Goal: Use online tool/utility: Utilize a website feature to perform a specific function

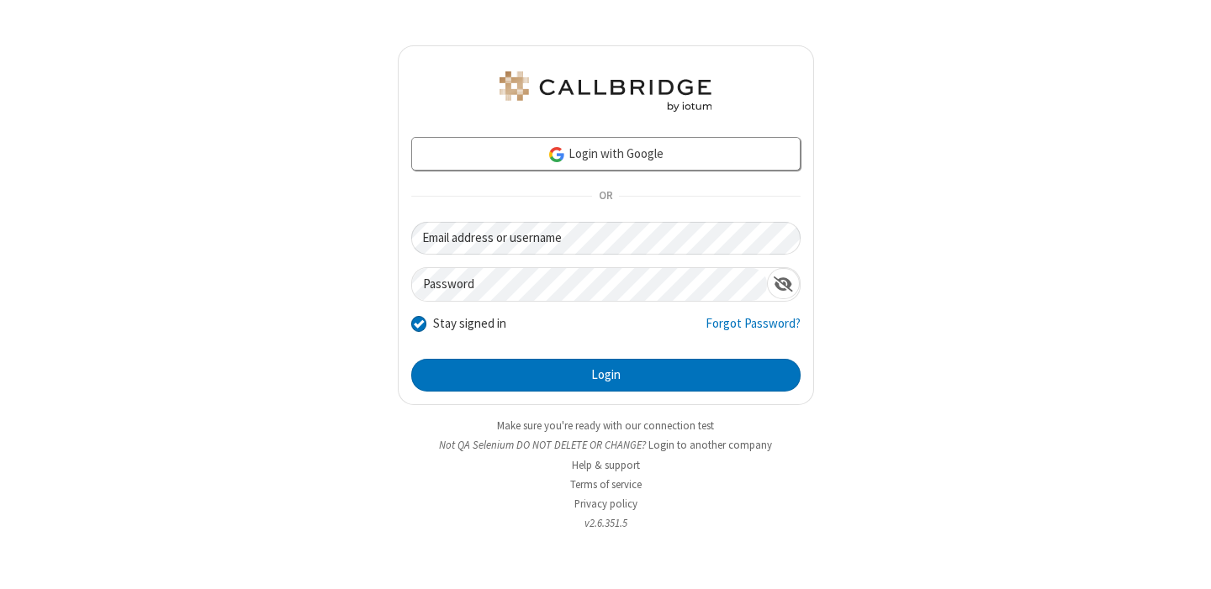
click at [884, 482] on div "Login with Google OR Email address or username Password Stay signed in Forgot P…" at bounding box center [605, 294] width 1211 height 589
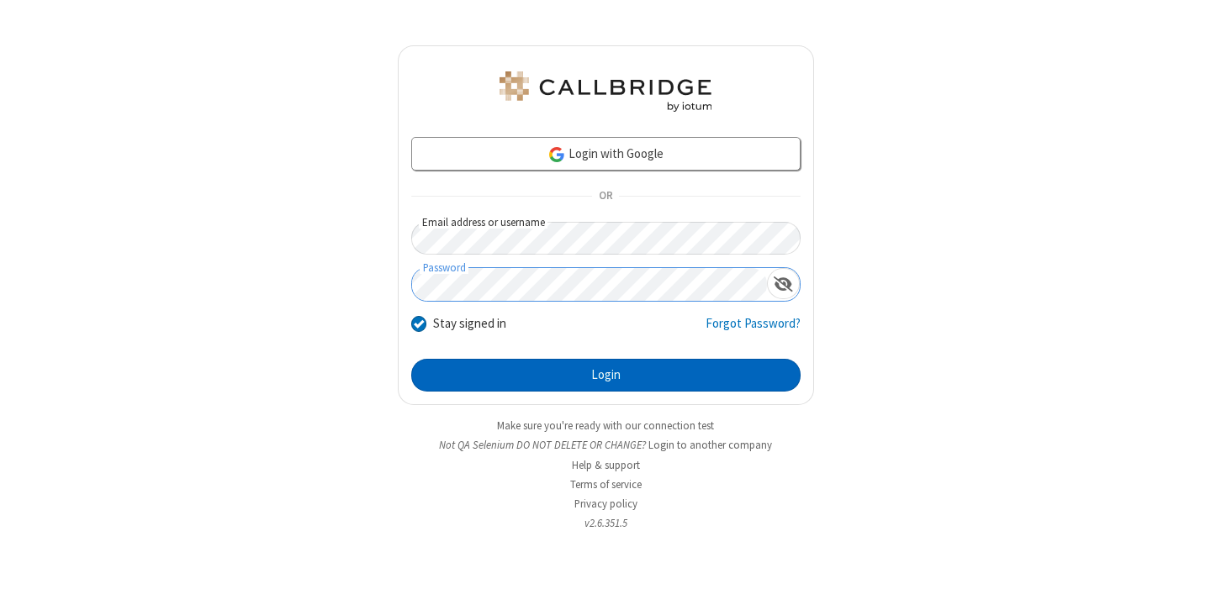
click at [646, 384] on button "Login" at bounding box center [605, 376] width 389 height 34
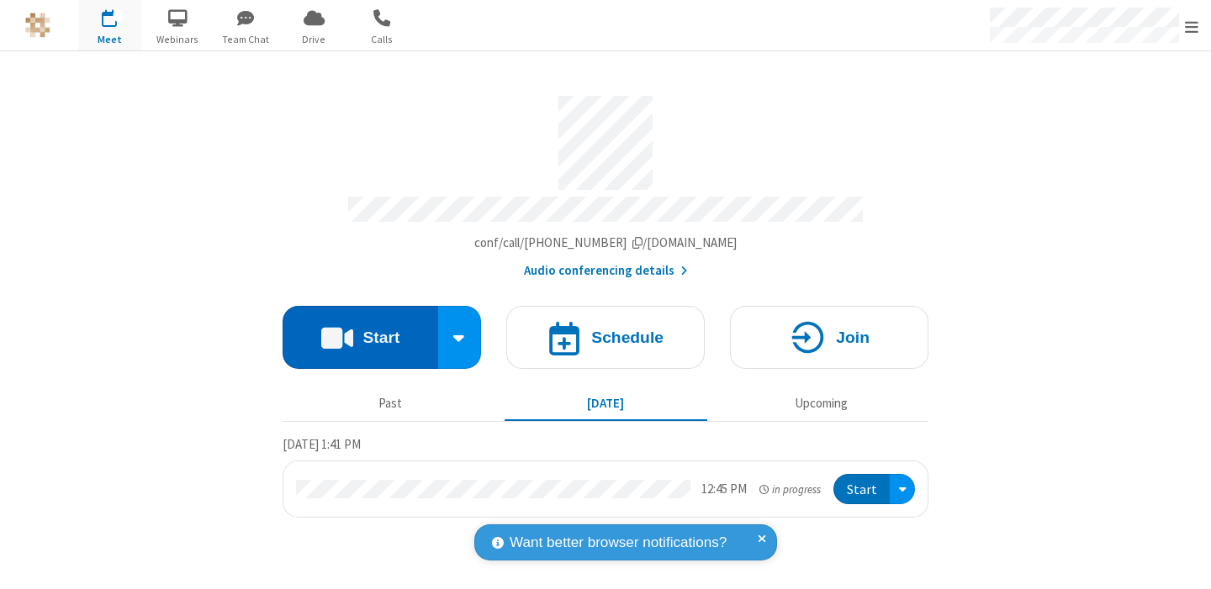
click at [406, 346] on button "Start" at bounding box center [361, 337] width 156 height 63
